Goal: Task Accomplishment & Management: Use online tool/utility

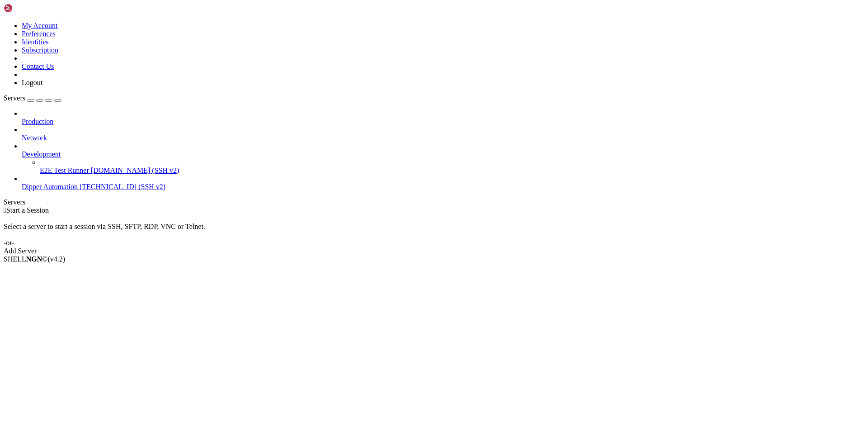
click at [46, 183] on span "Dipper Automation" at bounding box center [50, 187] width 56 height 8
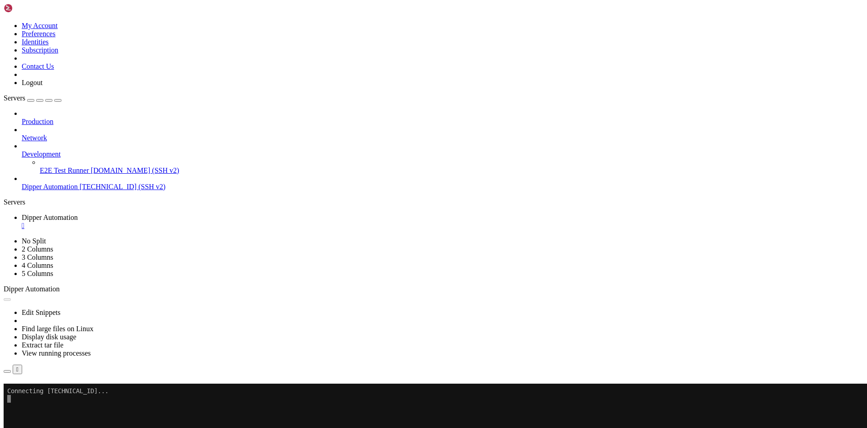
click at [40, 392] on button "Reconnect" at bounding box center [22, 396] width 36 height 9
click at [385, 384] on h4 "Connection Closed Reconnect You have reached the maximum number of terminal con…" at bounding box center [434, 401] width 860 height 34
click at [40, 392] on button "Reconnect" at bounding box center [22, 396] width 36 height 9
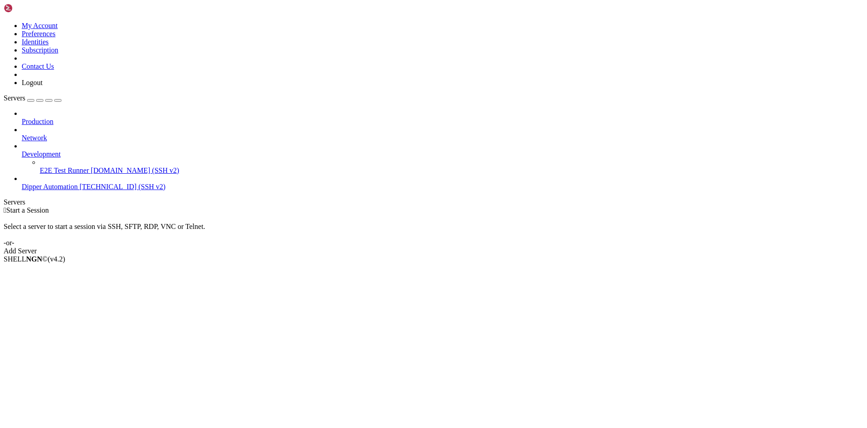
click at [53, 183] on span "Dipper Automation" at bounding box center [50, 187] width 56 height 8
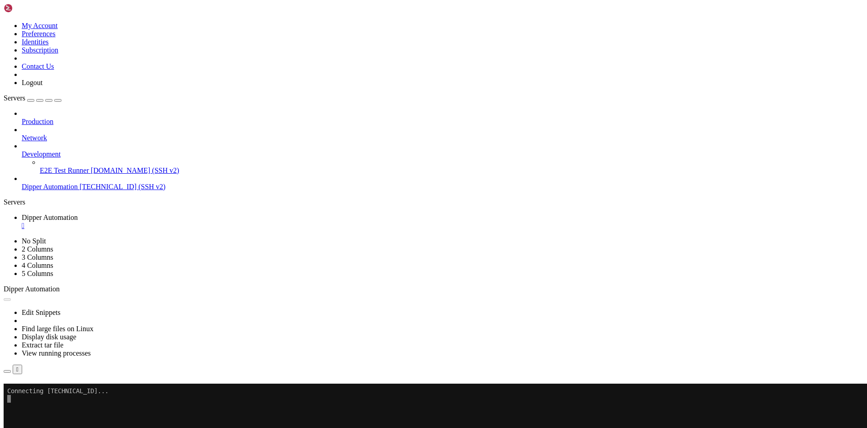
click at [4, 374] on icon at bounding box center [4, 374] width 0 height 0
click at [490, 384] on div "Connection Closed Reconnect You have reached the maximum number of terminal con…" at bounding box center [434, 401] width 860 height 34
click at [491, 384] on div "Connection Closed Reconnect You have reached the maximum number of terminal con…" at bounding box center [434, 401] width 860 height 34
click at [489, 392] on div "Reconnect" at bounding box center [434, 396] width 860 height 9
click at [40, 392] on button "Reconnect" at bounding box center [22, 396] width 36 height 9
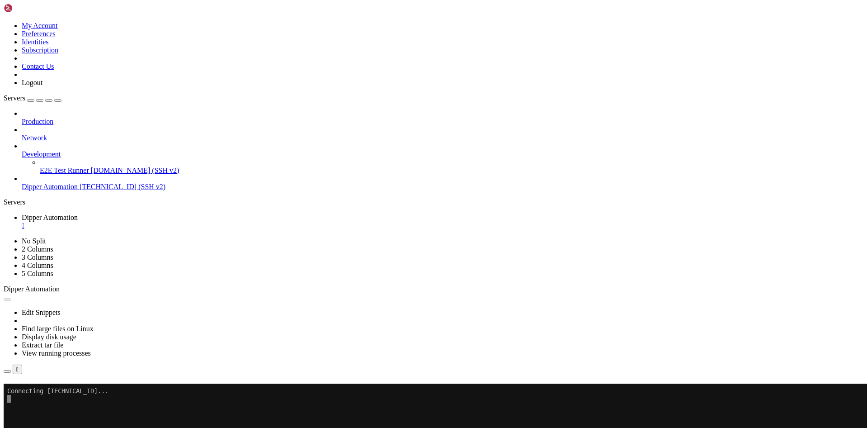
click at [230, 384] on div "Connection Closed Reconnect You have reached the maximum number of terminal con…" at bounding box center [434, 401] width 860 height 34
click at [522, 392] on div "Reconnect" at bounding box center [434, 396] width 860 height 9
click at [40, 392] on button "Reconnect" at bounding box center [22, 396] width 36 height 9
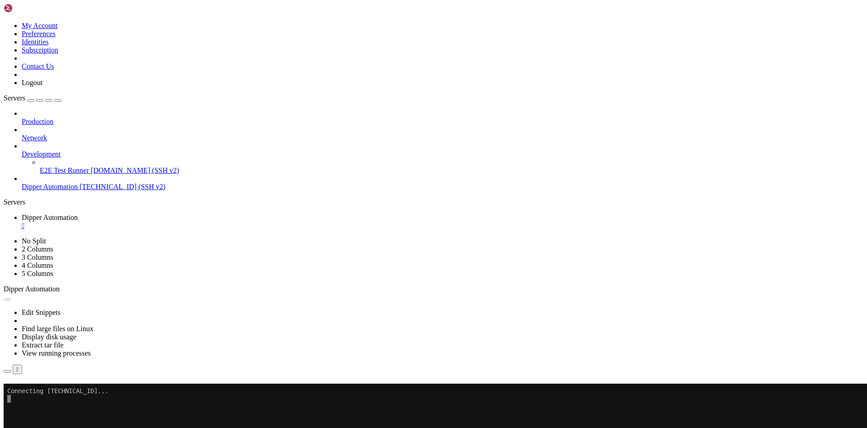
click at [474, 384] on h4 "Connection Closed Reconnect You have reached the maximum number of terminal con…" at bounding box center [434, 401] width 860 height 34
click at [40, 392] on button "Reconnect" at bounding box center [22, 396] width 36 height 9
